Goal: Navigation & Orientation: Find specific page/section

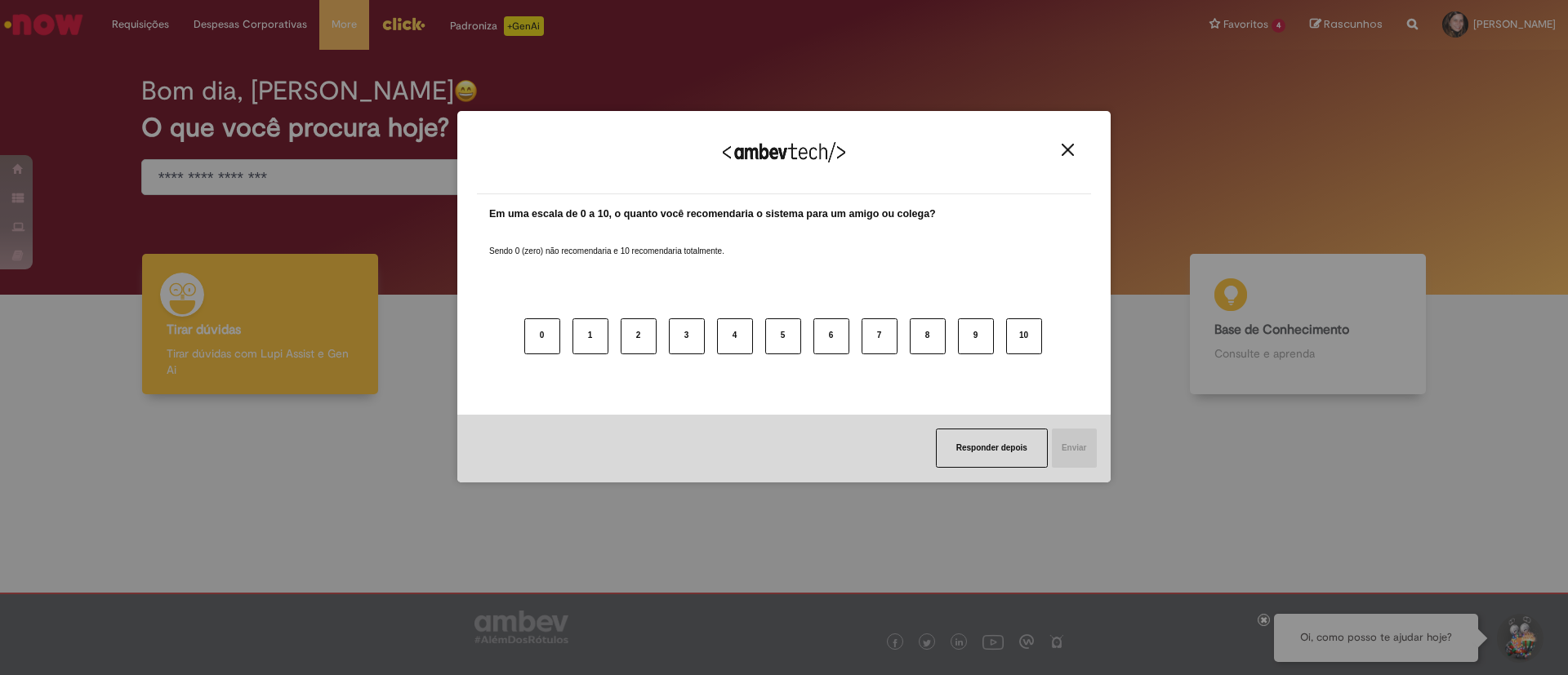
click at [1071, 149] on img "Close" at bounding box center [1067, 150] width 12 height 12
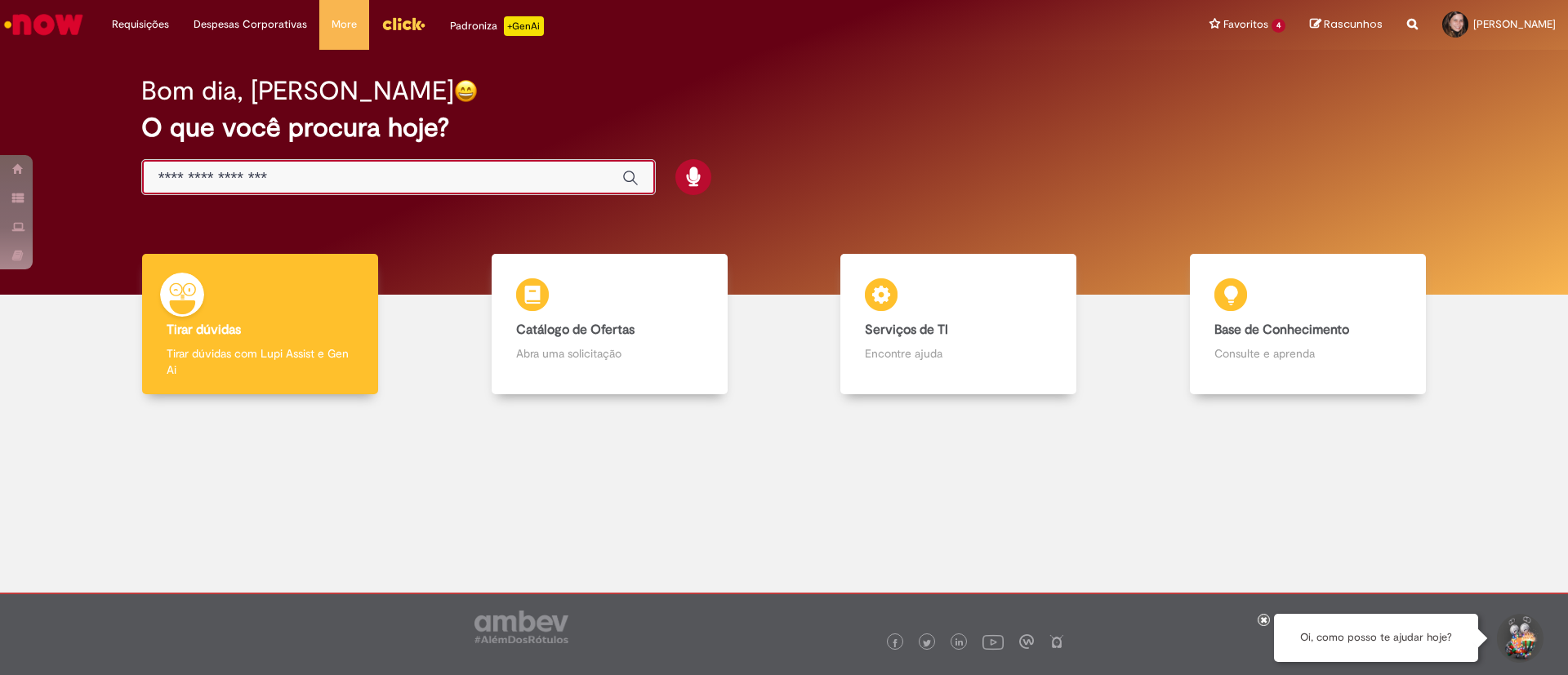
click at [419, 184] on input "Basta digitar aqui" at bounding box center [382, 178] width 448 height 19
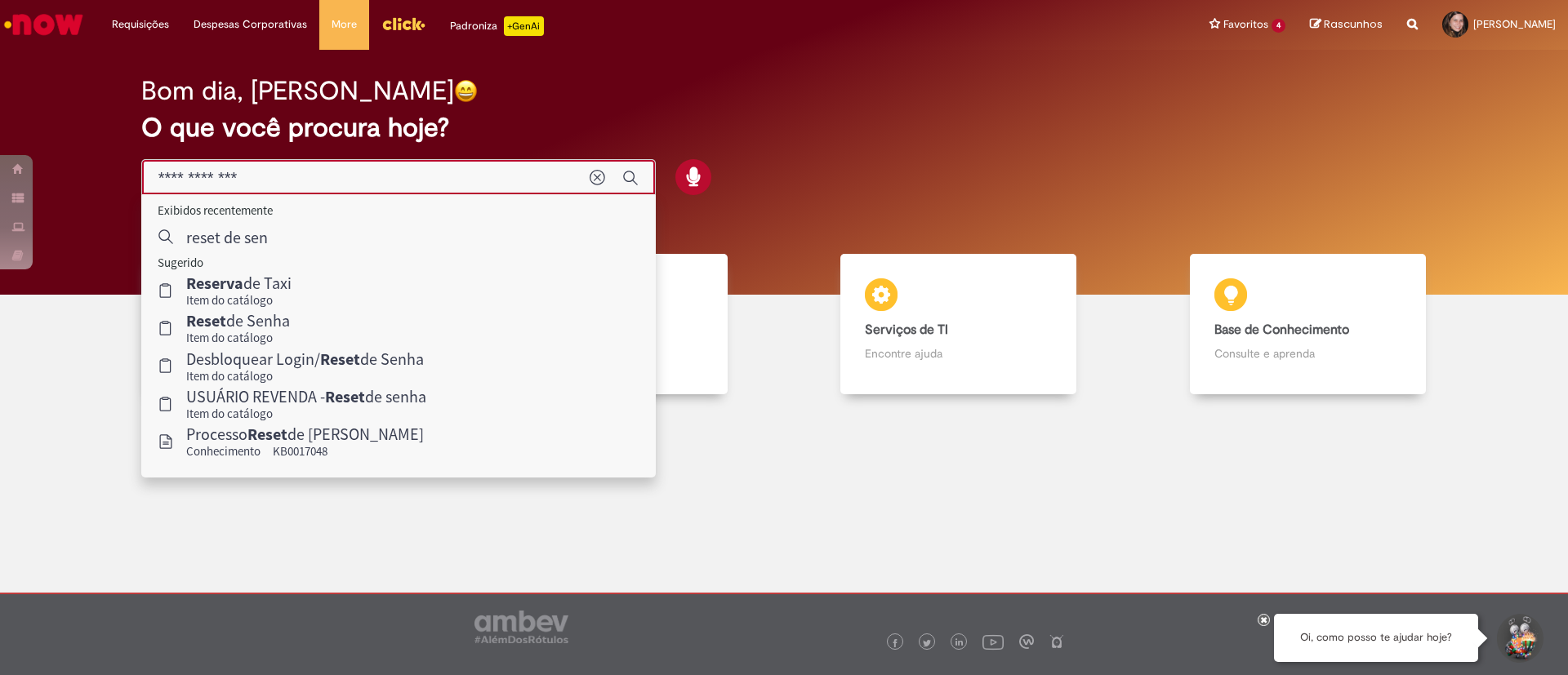
type input "**********"
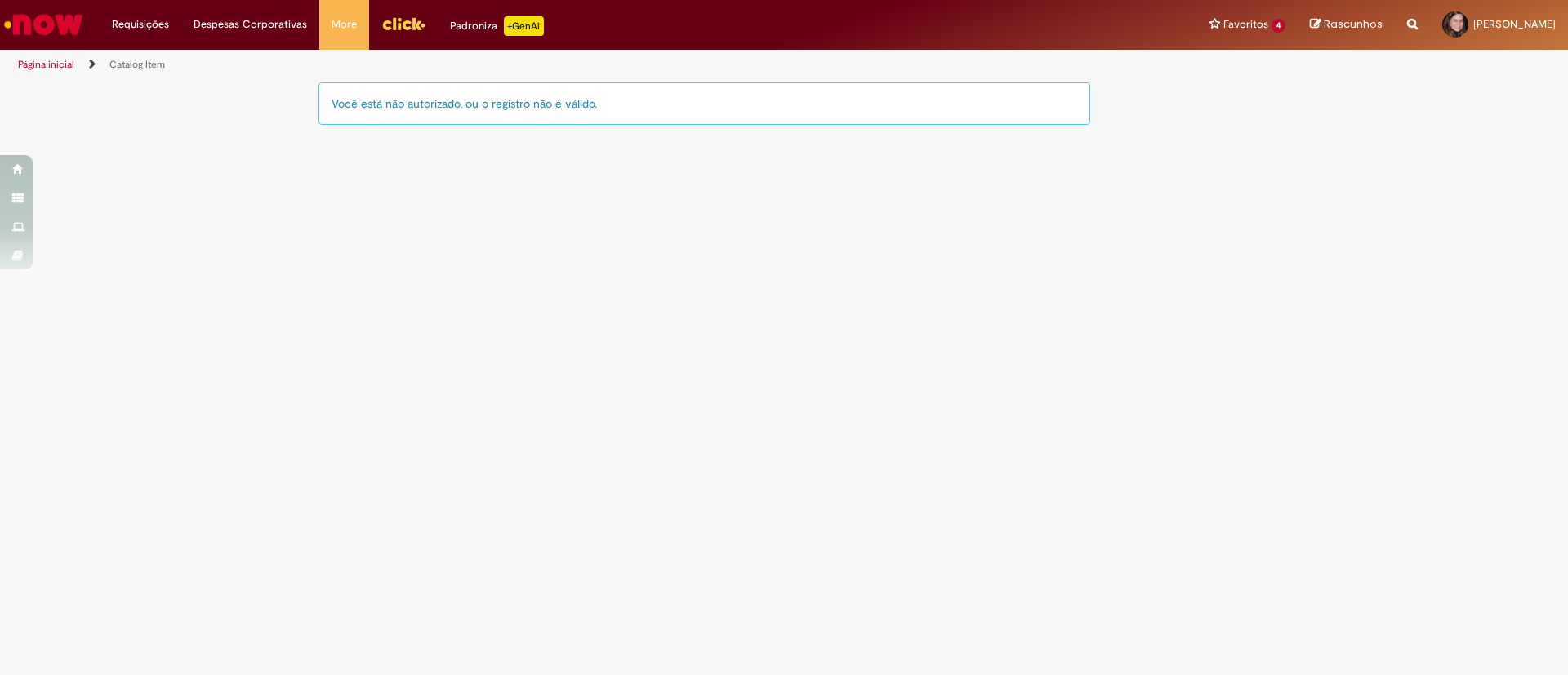
click at [39, 58] on link "Página inicial" at bounding box center [47, 65] width 57 height 13
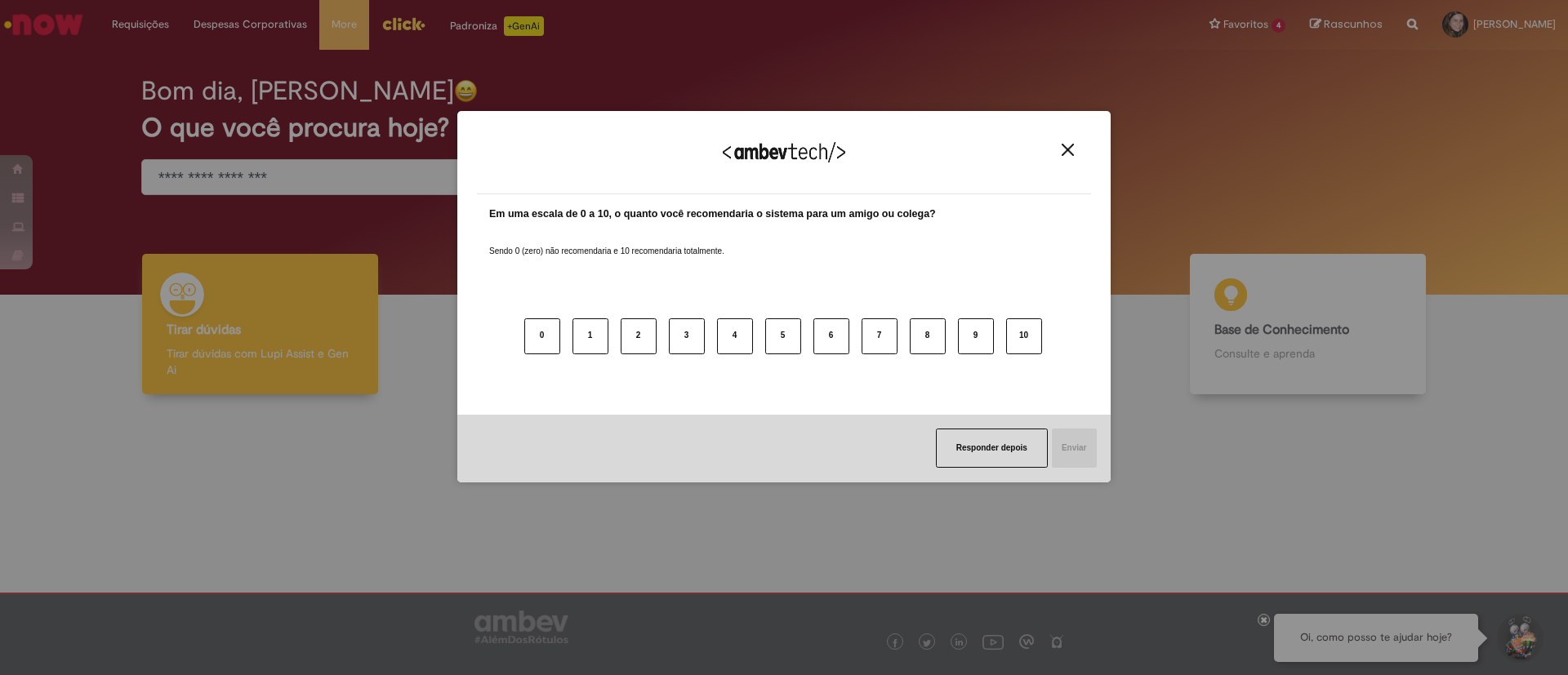
click at [1069, 150] on img "Close" at bounding box center [1067, 150] width 12 height 12
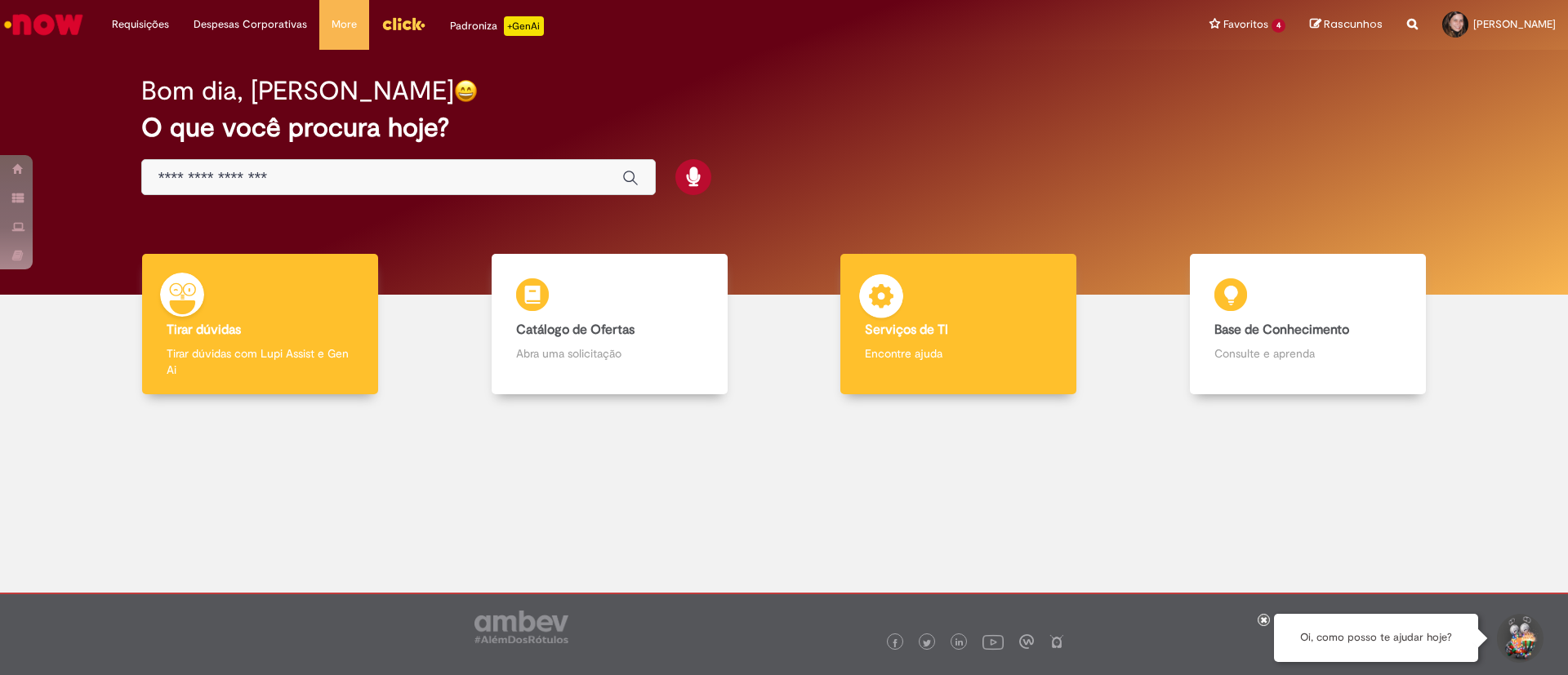
click at [952, 327] on h4 "Serviços de TI" at bounding box center [958, 331] width 187 height 15
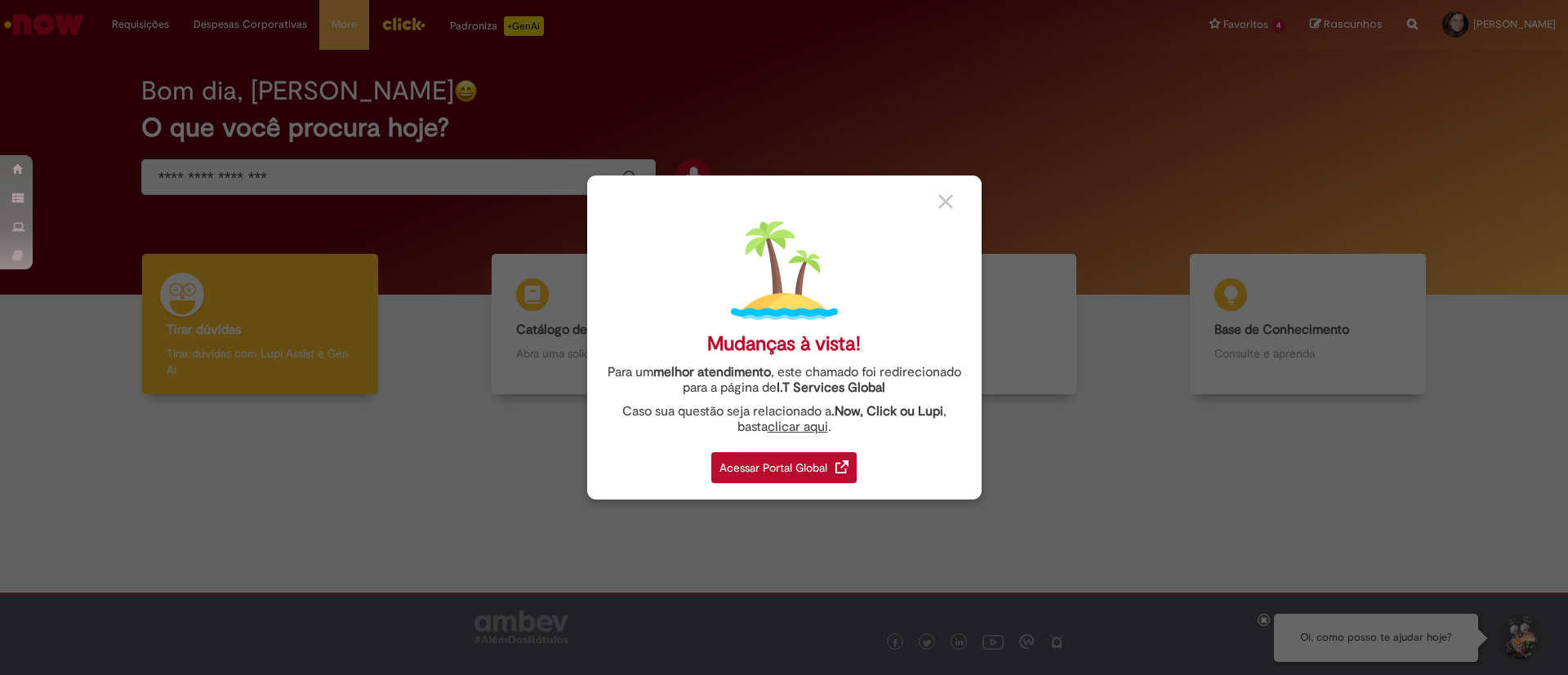
click at [810, 471] on div "Acessar Portal Global" at bounding box center [784, 468] width 146 height 31
